Goal: Task Accomplishment & Management: Manage account settings

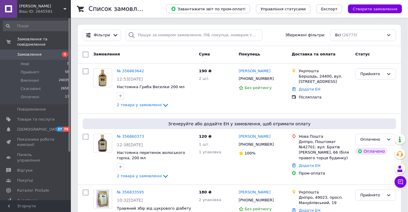
click at [30, 52] on span "Замовлення" at bounding box center [29, 54] width 24 height 5
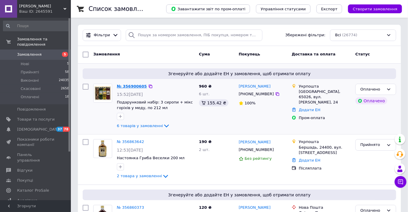
click at [130, 86] on link "№ 356900605" at bounding box center [132, 86] width 30 height 4
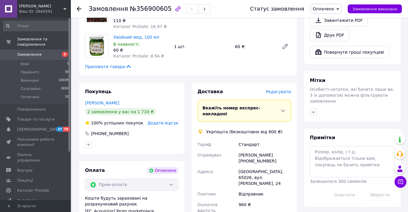
scroll to position [235, 0]
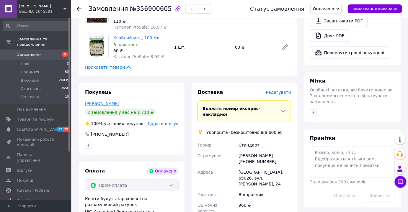
click at [115, 101] on link "Васильев Александр" at bounding box center [102, 103] width 34 height 5
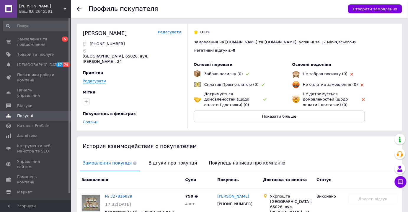
scroll to position [109, 0]
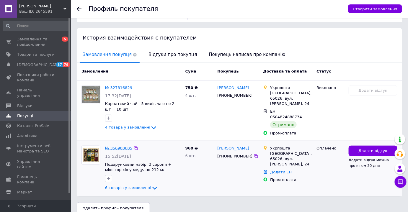
click at [114, 146] on link "№ 356900605" at bounding box center [118, 148] width 27 height 4
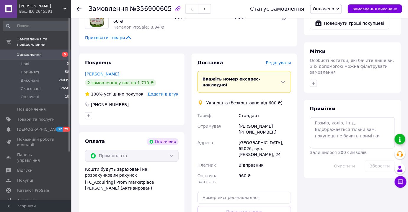
scroll to position [263, 0]
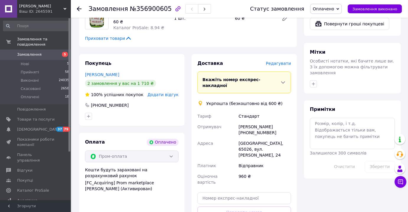
click at [251, 171] on div "960 ₴" at bounding box center [264, 179] width 55 height 17
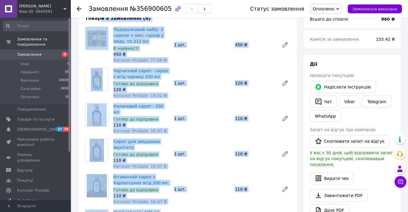
scroll to position [0, 0]
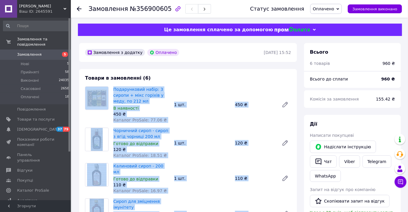
drag, startPoint x: 252, startPoint y: 159, endPoint x: 90, endPoint y: 92, distance: 174.9
copy div "Подарунковий набір: 3 сиропи + мікс горіхів у меду, по 212 мл В наявності 450 ₴…"
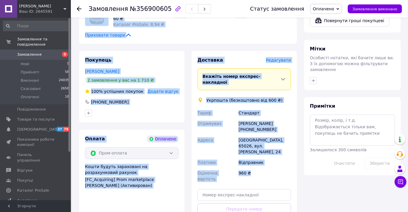
scroll to position [266, 0]
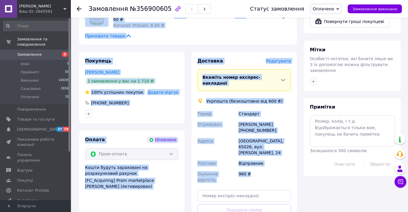
click at [293, 91] on div "Доставка Редагувати Вкажіть номер експрес-накладної Обов'язково введіть номер е…" at bounding box center [243, 150] width 105 height 196
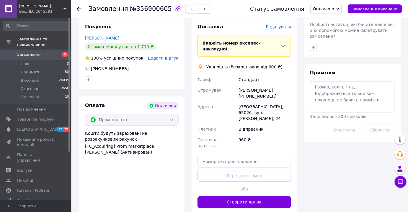
scroll to position [299, 0]
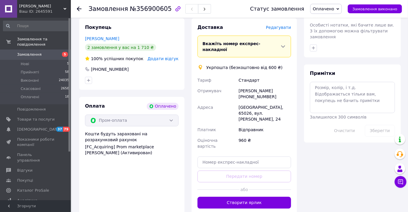
click at [34, 52] on span "Замовлення" at bounding box center [29, 54] width 24 height 5
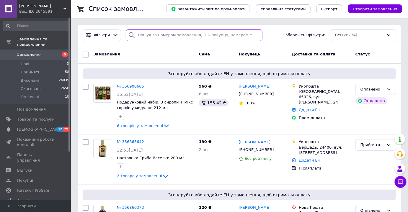
click at [150, 34] on input "search" at bounding box center [194, 35] width 137 height 12
paste input "+380977277270"
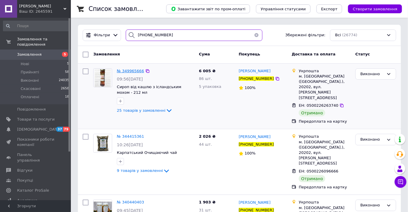
type input "+380977277270"
click at [128, 69] on span "№ 349965666" at bounding box center [130, 71] width 27 height 4
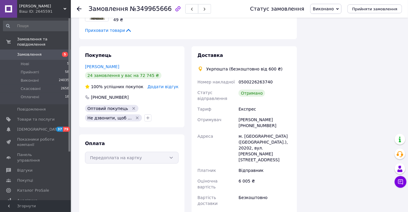
scroll to position [803, 0]
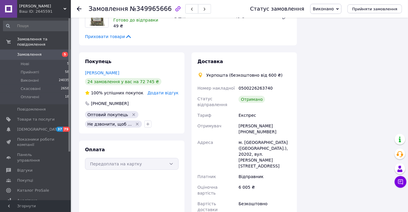
drag, startPoint x: 239, startPoint y: 101, endPoint x: 268, endPoint y: 109, distance: 30.1
click at [268, 121] on div "Наталія Бовенко +380977277270" at bounding box center [264, 129] width 55 height 17
copy div "Наталія Бовенко +380977277270"
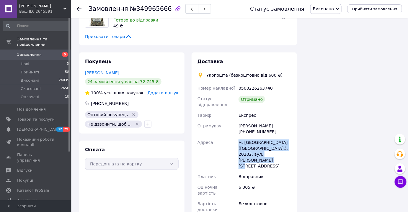
drag, startPoint x: 239, startPoint y: 117, endPoint x: 273, endPoint y: 135, distance: 38.8
click at [273, 137] on div "м. Звенигородка (Черкаська обл.), 20202, вул. Михайла Грушевського, 131" at bounding box center [264, 154] width 55 height 34
copy div "м. Звенигородка (Черкаська обл.), 20202, вул. Михайла Грушевського, 131"
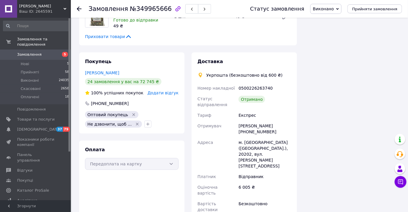
click at [183, 81] on div "Покупець Бовенко Наталія 24 замовлення у вас на 72 745 ₴ 100% успішних покупок …" at bounding box center [131, 93] width 105 height 81
click at [40, 52] on link "Замовлення 5" at bounding box center [36, 55] width 73 height 10
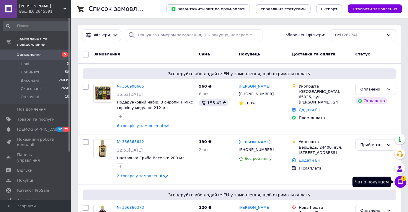
click at [399, 183] on icon at bounding box center [400, 182] width 6 height 6
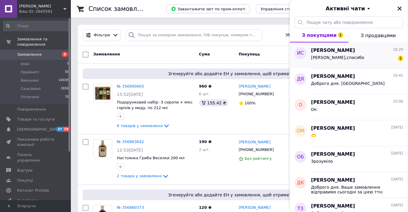
click at [373, 59] on div "Хорошо,спасибо 1" at bounding box center [357, 58] width 92 height 9
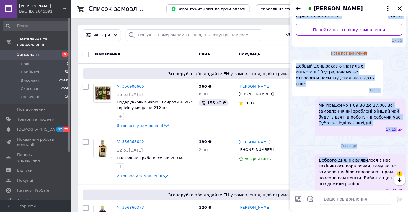
scroll to position [139, 0]
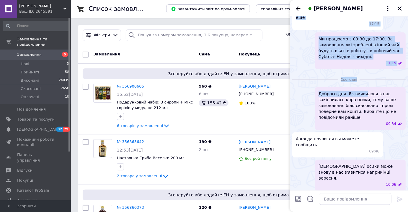
drag, startPoint x: 363, startPoint y: 151, endPoint x: 356, endPoint y: 225, distance: 74.0
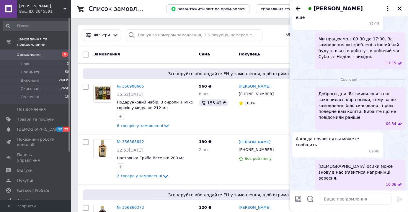
click at [310, 117] on div "Доброго дня. Як виявилося в нас закінчилась кора осики, тому ваше замовлення бі…" at bounding box center [348, 108] width 113 height 43
click at [294, 8] on icon "Назад" at bounding box center [297, 8] width 7 height 7
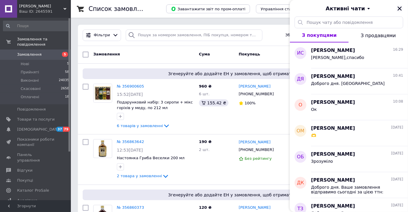
click at [397, 9] on icon "Закрити" at bounding box center [399, 8] width 5 height 5
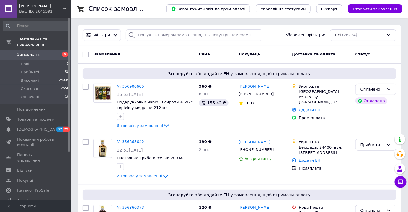
click at [24, 52] on span "Замовлення" at bounding box center [29, 54] width 24 height 5
click at [34, 94] on span "Оплачені" at bounding box center [30, 96] width 19 height 5
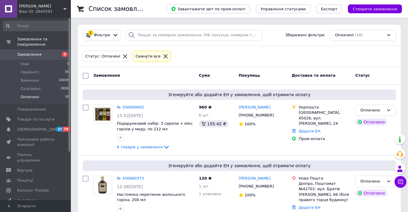
scroll to position [1058, 0]
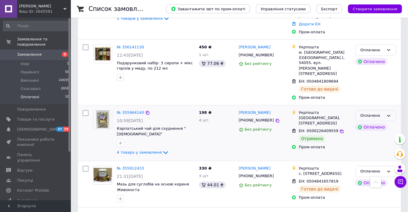
click at [371, 113] on div "Оплачено" at bounding box center [372, 116] width 24 height 6
click at [372, 134] on li "Виконано" at bounding box center [375, 139] width 40 height 11
click at [28, 52] on span "Замовлення" at bounding box center [29, 54] width 24 height 5
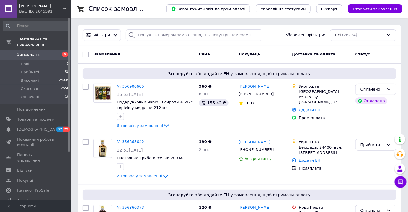
click at [36, 52] on span "Замовлення" at bounding box center [29, 54] width 24 height 5
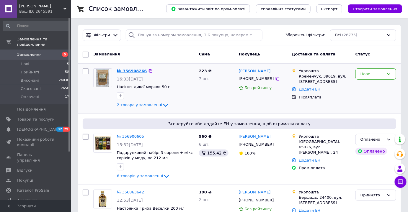
click at [132, 69] on link "№ 356908266" at bounding box center [132, 71] width 30 height 4
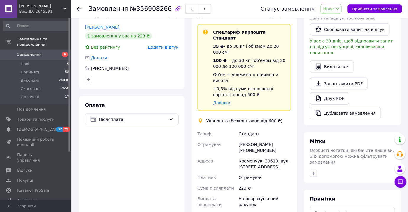
scroll to position [141, 0]
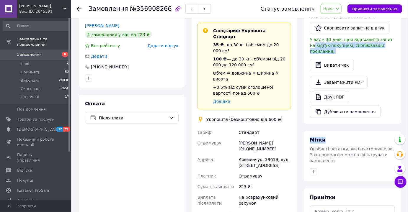
drag, startPoint x: 406, startPoint y: 109, endPoint x: 412, endPoint y: 24, distance: 85.1
click at [407, 24] on html "Хатина Травника Ваш ID: 2645591 Сайт Хатина Травника Кабінет покупця Перевірити…" at bounding box center [204, 106] width 408 height 494
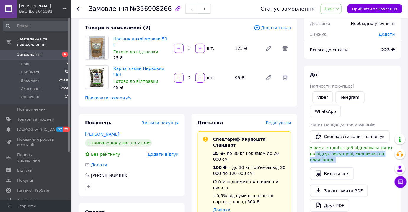
scroll to position [0, 0]
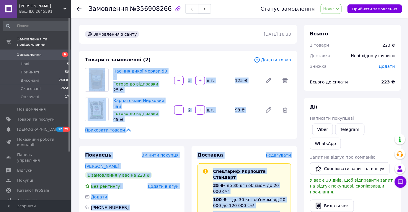
drag, startPoint x: 251, startPoint y: 122, endPoint x: 91, endPoint y: 88, distance: 163.3
copy div "Насіння дикої моркви 50 г Готово до відправки 25 ₴   шт. 125 ₴ Карпатський Нирк…"
click at [334, 11] on span "Нове" at bounding box center [328, 8] width 11 height 5
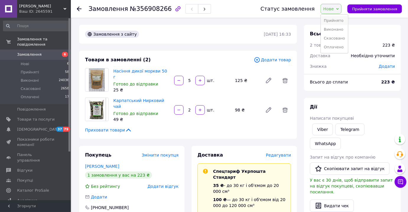
click at [341, 22] on li "Прийнято" at bounding box center [334, 20] width 27 height 9
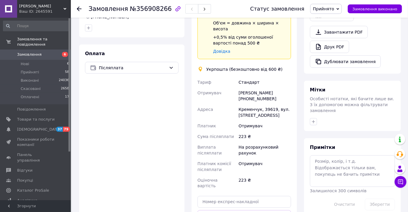
scroll to position [190, 0]
click at [35, 52] on span "Замовлення" at bounding box center [29, 54] width 24 height 5
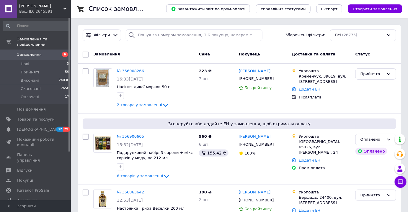
click at [28, 52] on span "Замовлення" at bounding box center [29, 54] width 24 height 5
click at [26, 52] on span "Замовлення" at bounding box center [29, 54] width 24 height 5
click at [40, 52] on span "Замовлення" at bounding box center [35, 54] width 37 height 5
